Goal: Entertainment & Leisure: Consume media (video, audio)

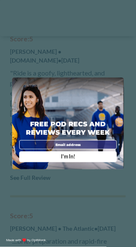
scroll to position [819, 0]
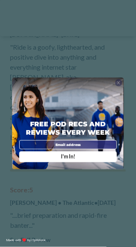
click at [118, 85] on span "X" at bounding box center [118, 82] width 3 height 5
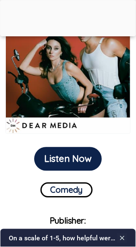
scroll to position [172, 0]
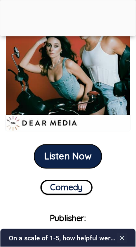
click at [81, 155] on button "Listen Now" at bounding box center [68, 157] width 68 height 24
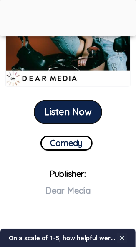
scroll to position [234, 0]
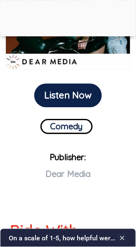
click at [80, 174] on span "Dear Media" at bounding box center [67, 174] width 45 height 10
click at [77, 177] on span "Dear Media" at bounding box center [67, 174] width 45 height 10
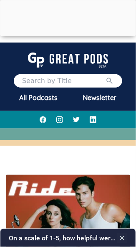
scroll to position [0, 0]
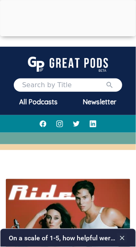
click at [73, 34] on div at bounding box center [68, 34] width 136 height 0
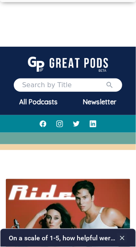
click at [40, 104] on div "All Podcasts" at bounding box center [38, 102] width 58 height 20
click at [88, 82] on input "search" at bounding box center [63, 85] width 83 height 10
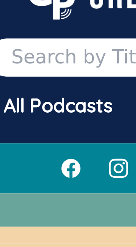
click at [46, 100] on div "All Podcasts" at bounding box center [38, 102] width 58 height 20
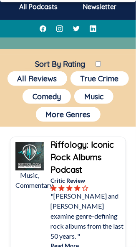
scroll to position [60, 0]
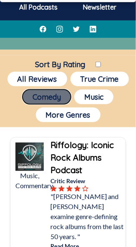
click at [50, 95] on button "Comedy" at bounding box center [47, 97] width 48 height 15
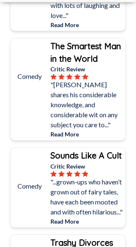
scroll to position [10748, 0]
